Goal: Obtain resource: Obtain resource

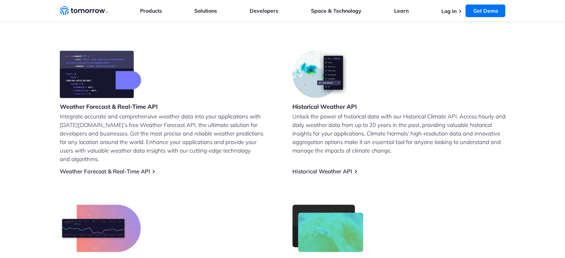
scroll to position [290, 0]
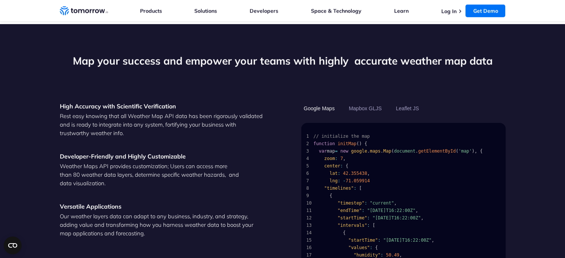
scroll to position [778, 0]
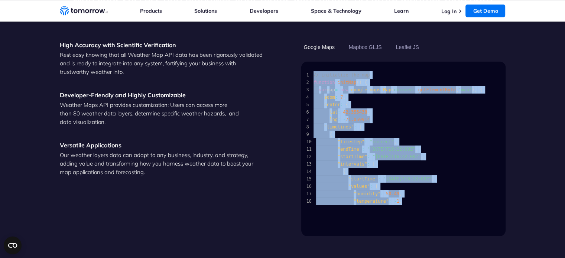
drag, startPoint x: 396, startPoint y: 193, endPoint x: 313, endPoint y: 68, distance: 150.3
click at [313, 71] on code "1 // initialize the map 2 function initMap ( ) { 3 var map = new google . maps …" at bounding box center [401, 138] width 191 height 134
copy code "// initialize the map 2 function initMap ( ) { 3 var map = new google . maps . …"
click at [407, 116] on span "7 lng : - 71.059914" at bounding box center [401, 119] width 191 height 7
